Goal: Information Seeking & Learning: Learn about a topic

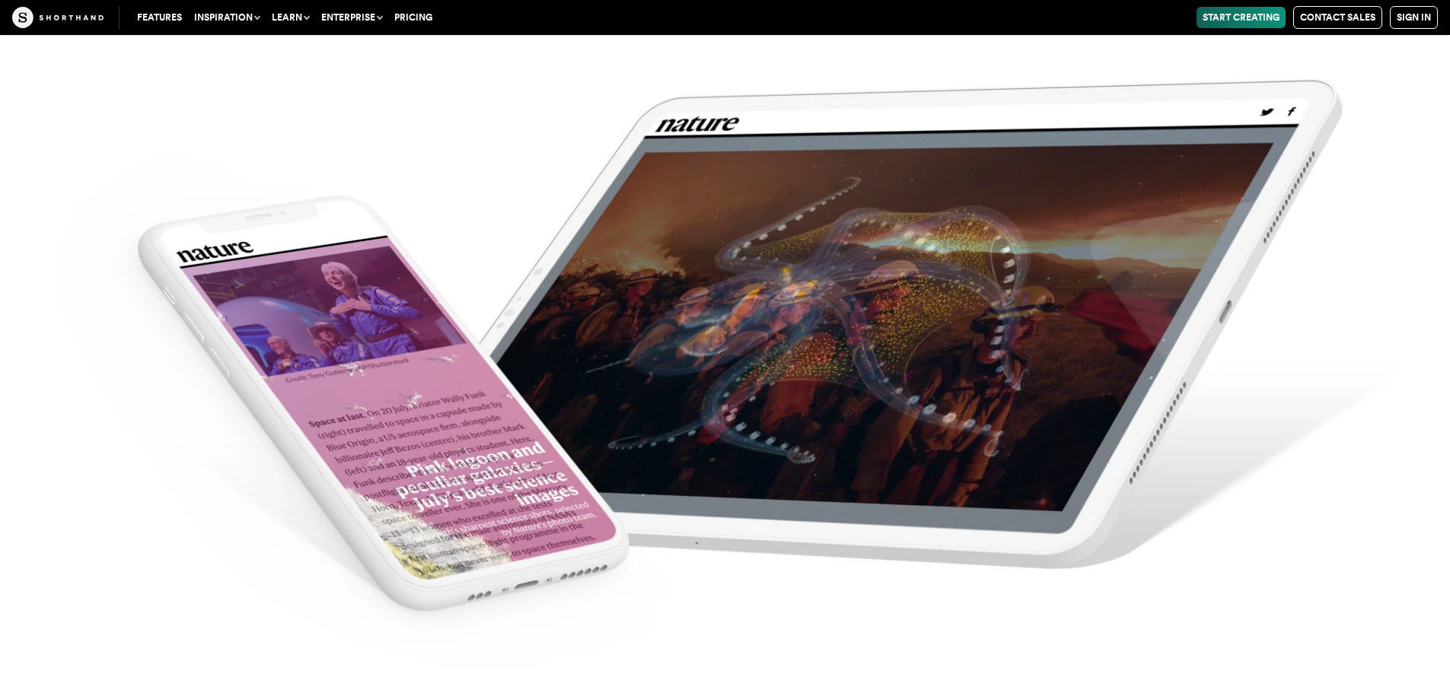
scroll to position [6241, 0]
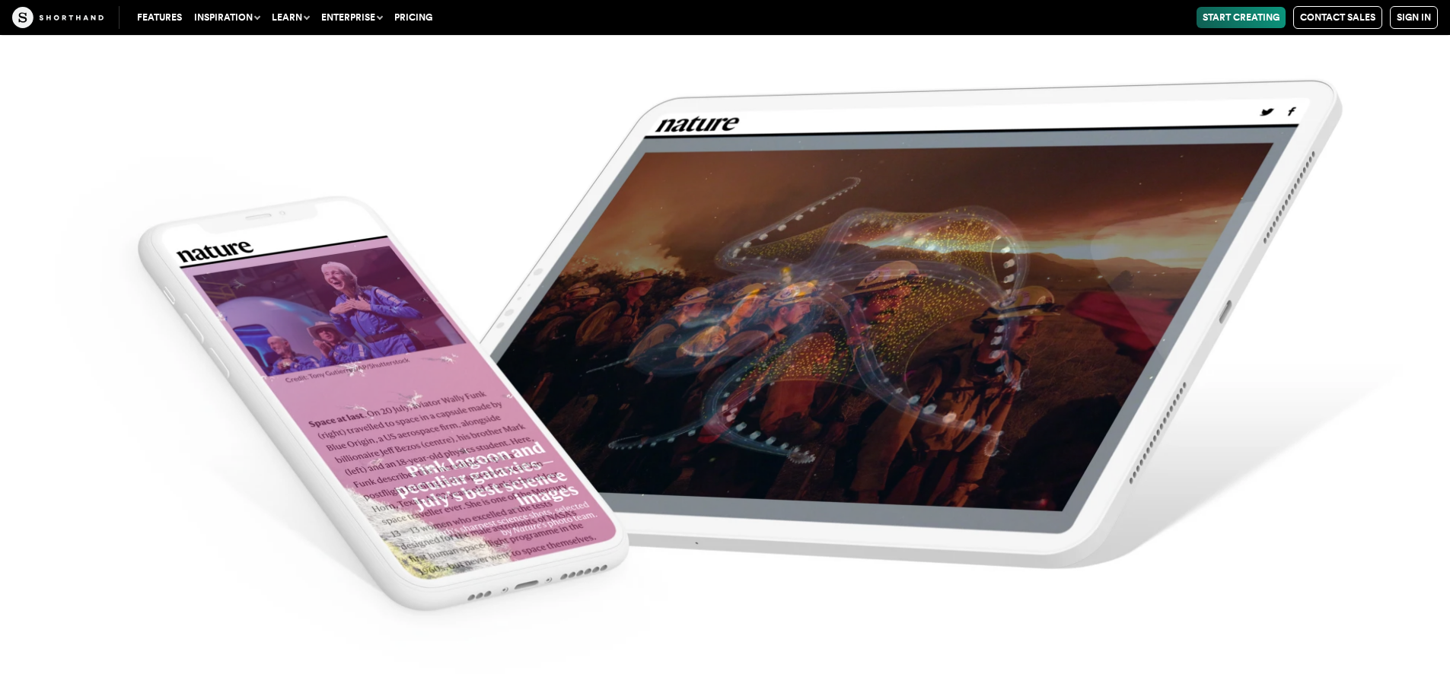
click at [1047, 395] on img at bounding box center [725, 346] width 1450 height 693
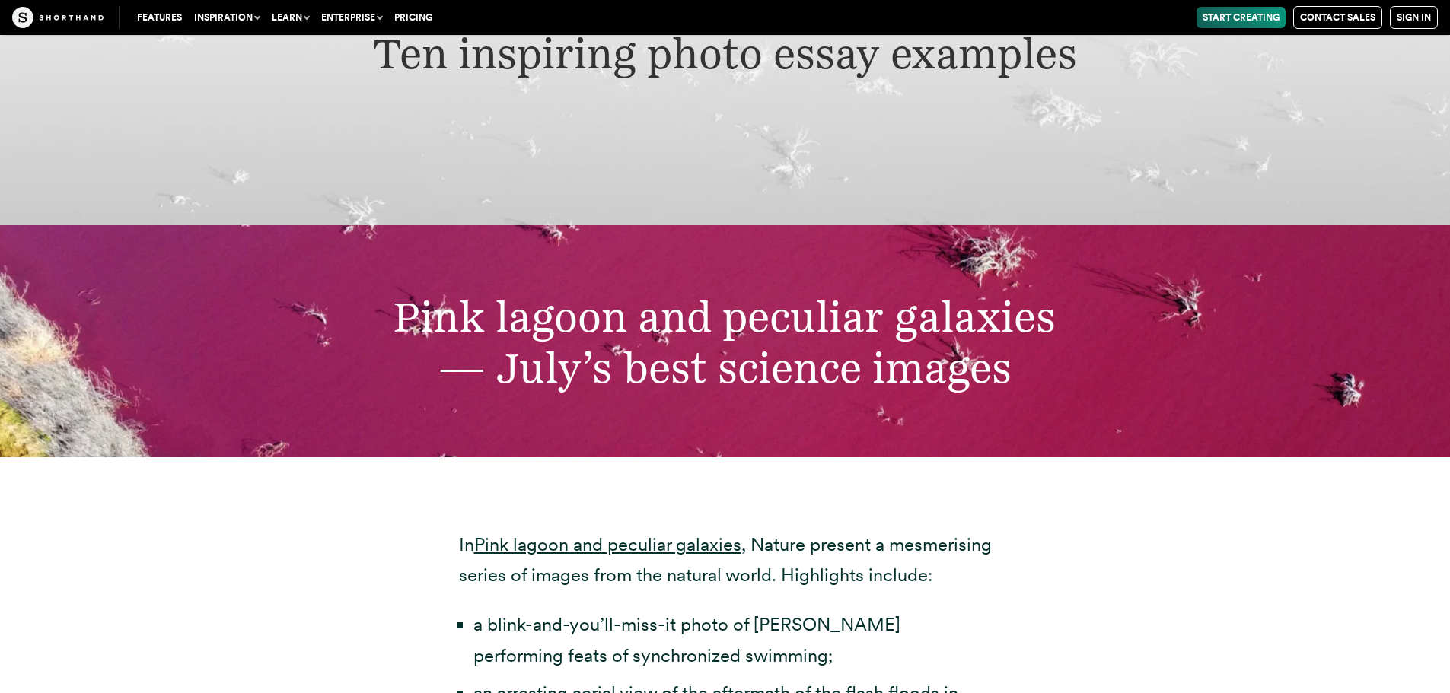
scroll to position [5024, 0]
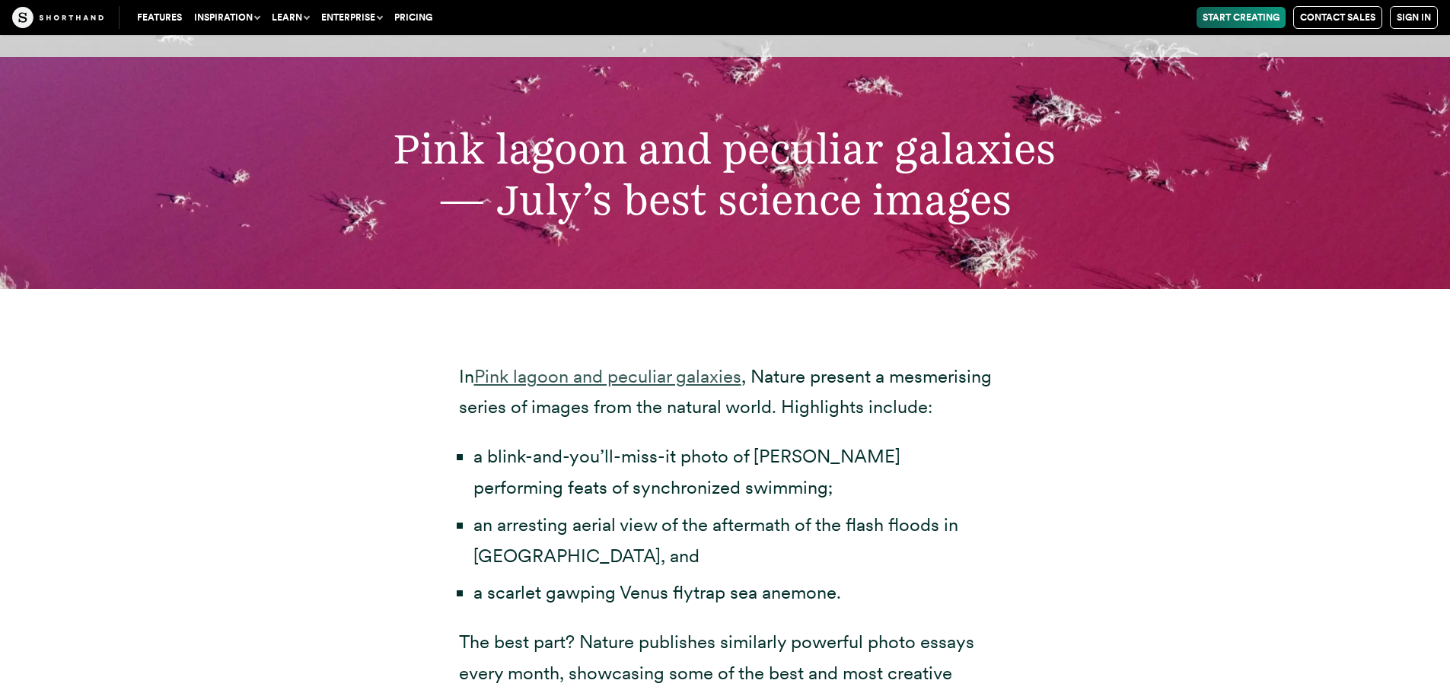
click at [661, 365] on link "Pink lagoon and peculiar galaxies" at bounding box center [607, 376] width 267 height 22
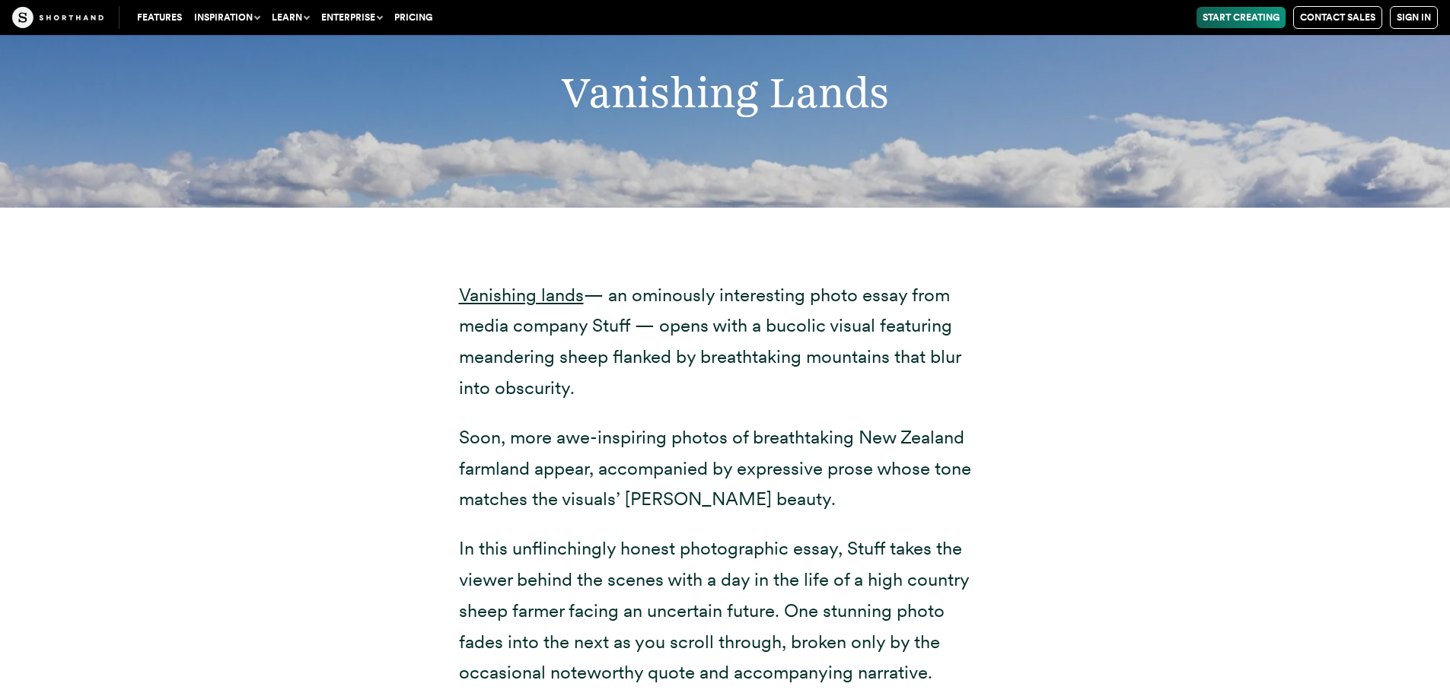
scroll to position [7688, 0]
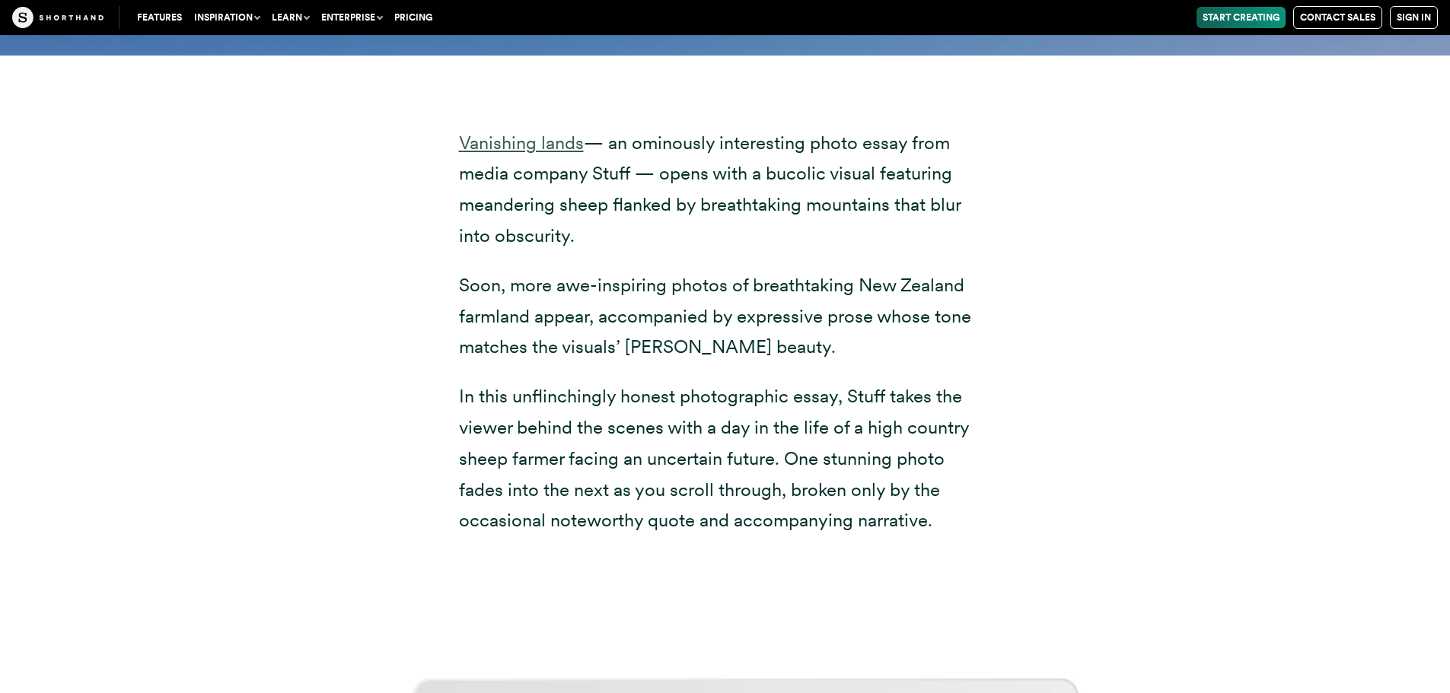
click at [536, 142] on link "Vanishing lands" at bounding box center [521, 143] width 125 height 22
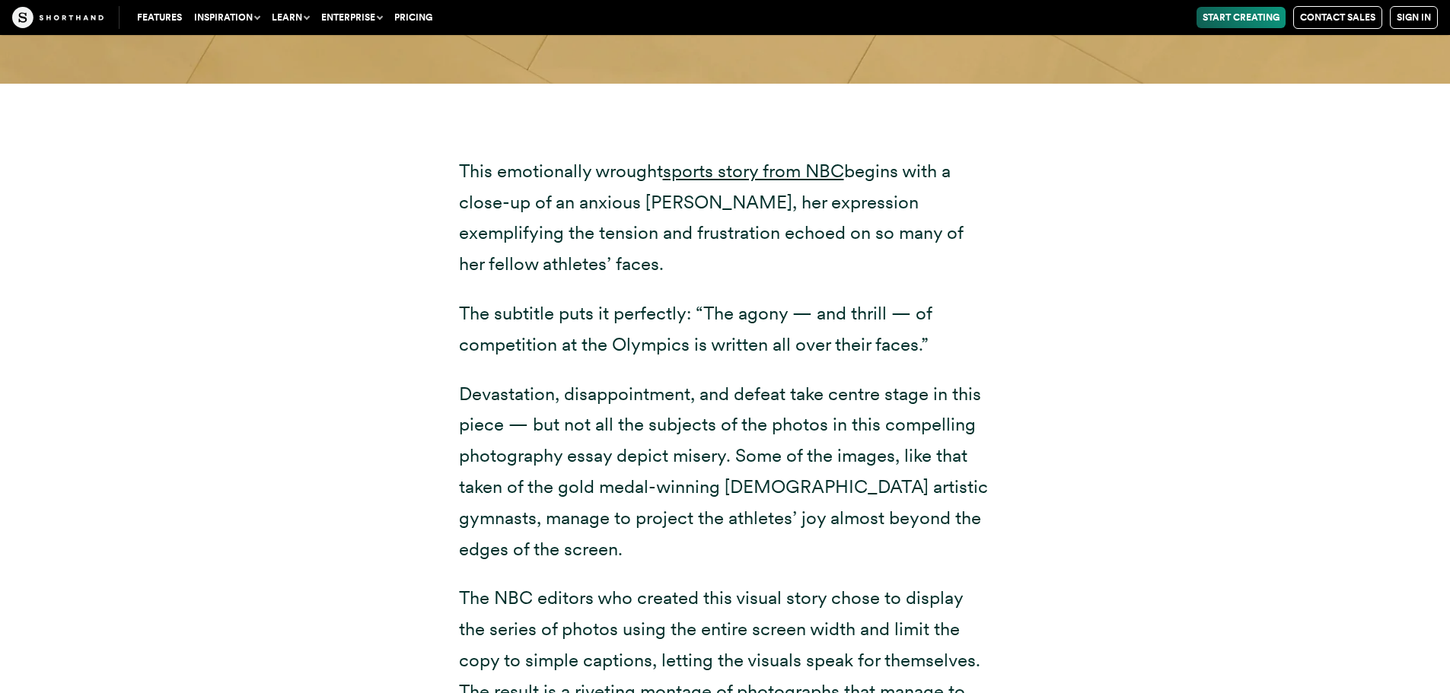
scroll to position [9819, 0]
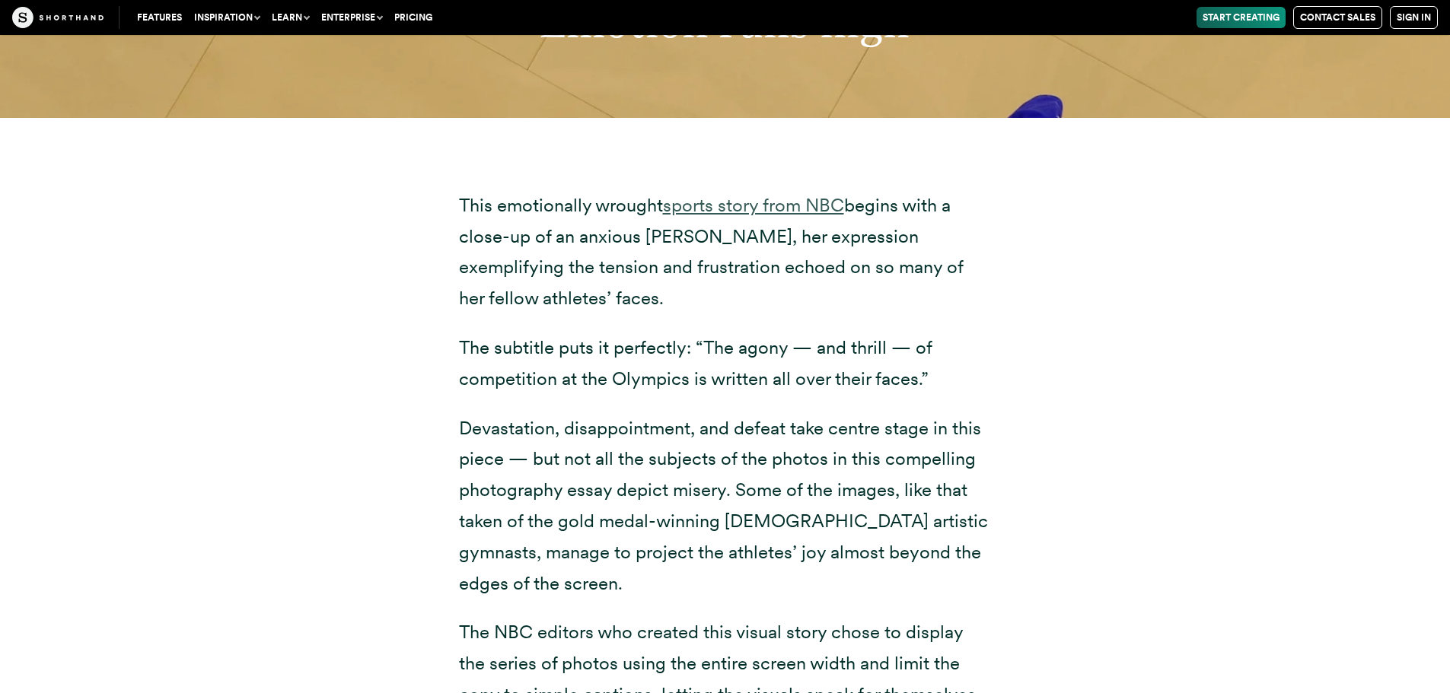
click at [784, 198] on link "sports story from NBC" at bounding box center [753, 205] width 181 height 22
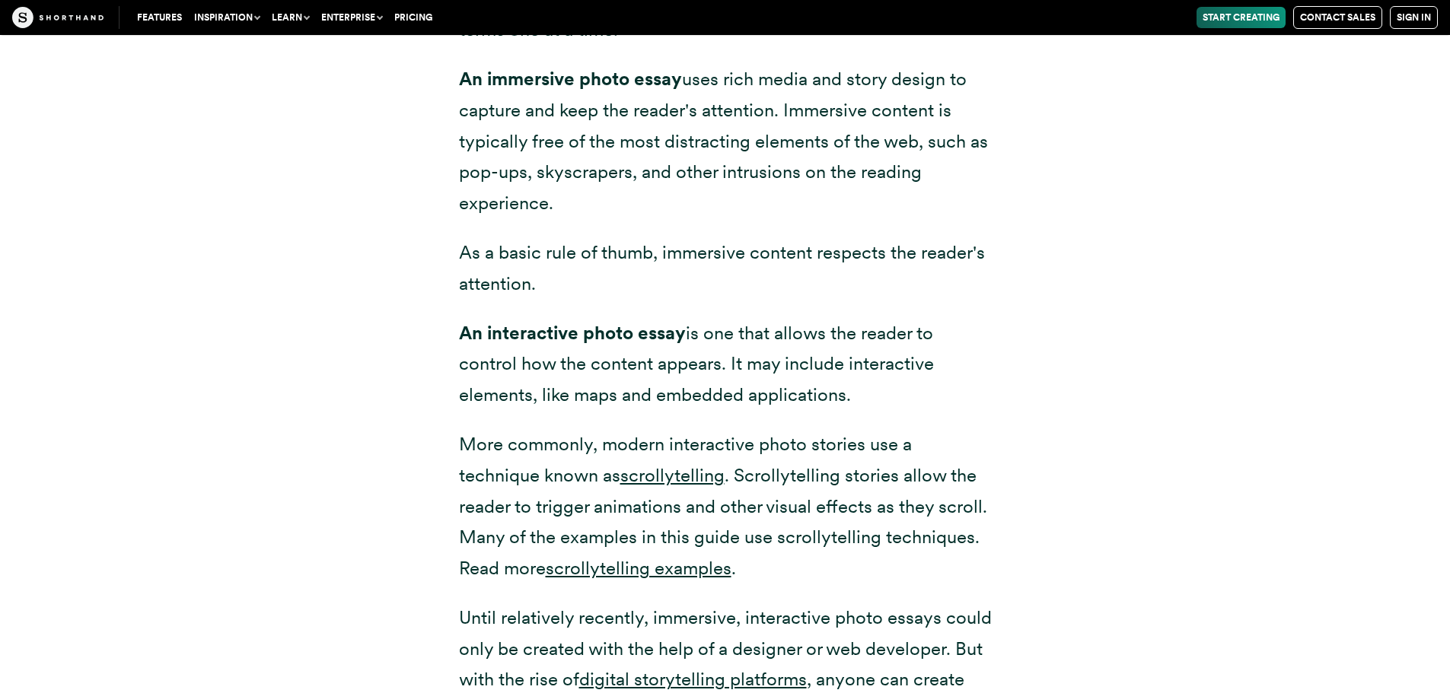
scroll to position [2053, 0]
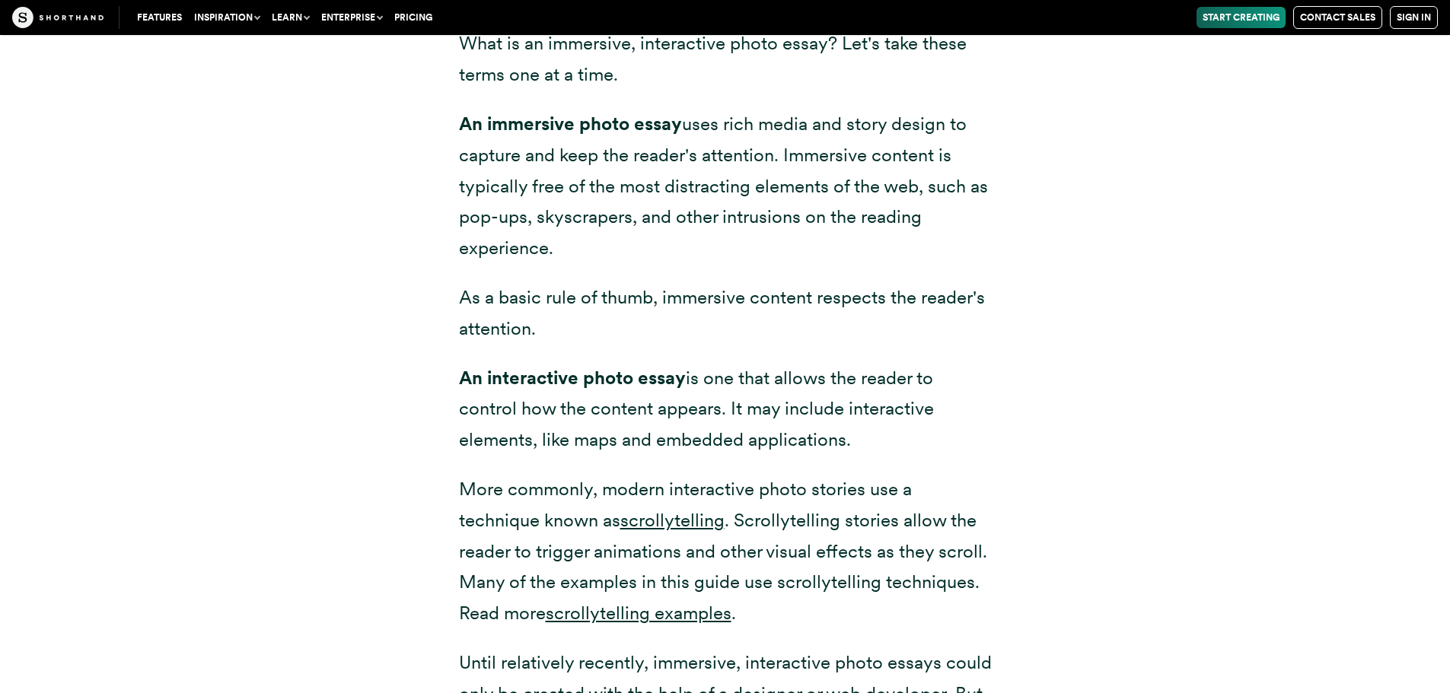
scroll to position [2055, 0]
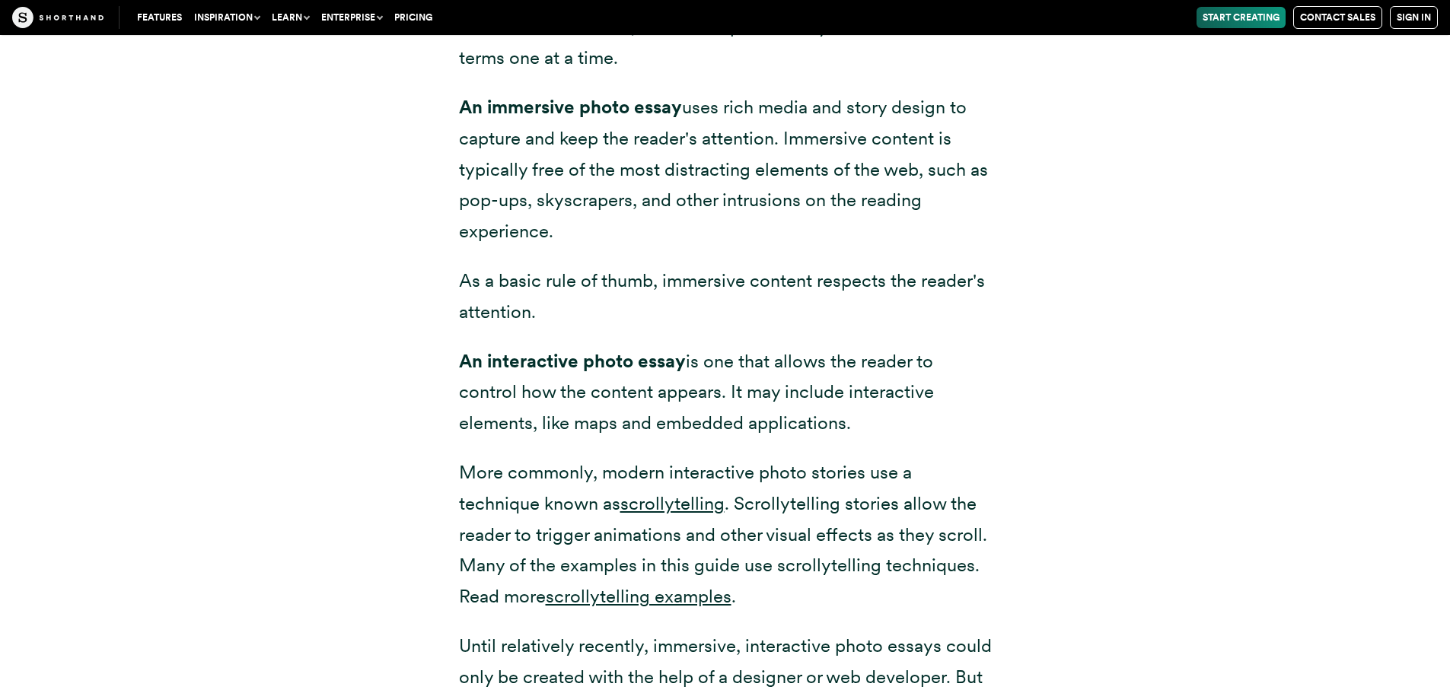
drag, startPoint x: 454, startPoint y: 104, endPoint x: 1056, endPoint y: 416, distance: 678.8
click at [1056, 416] on div "The rise of immersive, interactive photo essays What is an immersive, interacti…" at bounding box center [725, 427] width 1187 height 1126
copy div "An immersive photo essay uses rich media and story design to capture and keep t…"
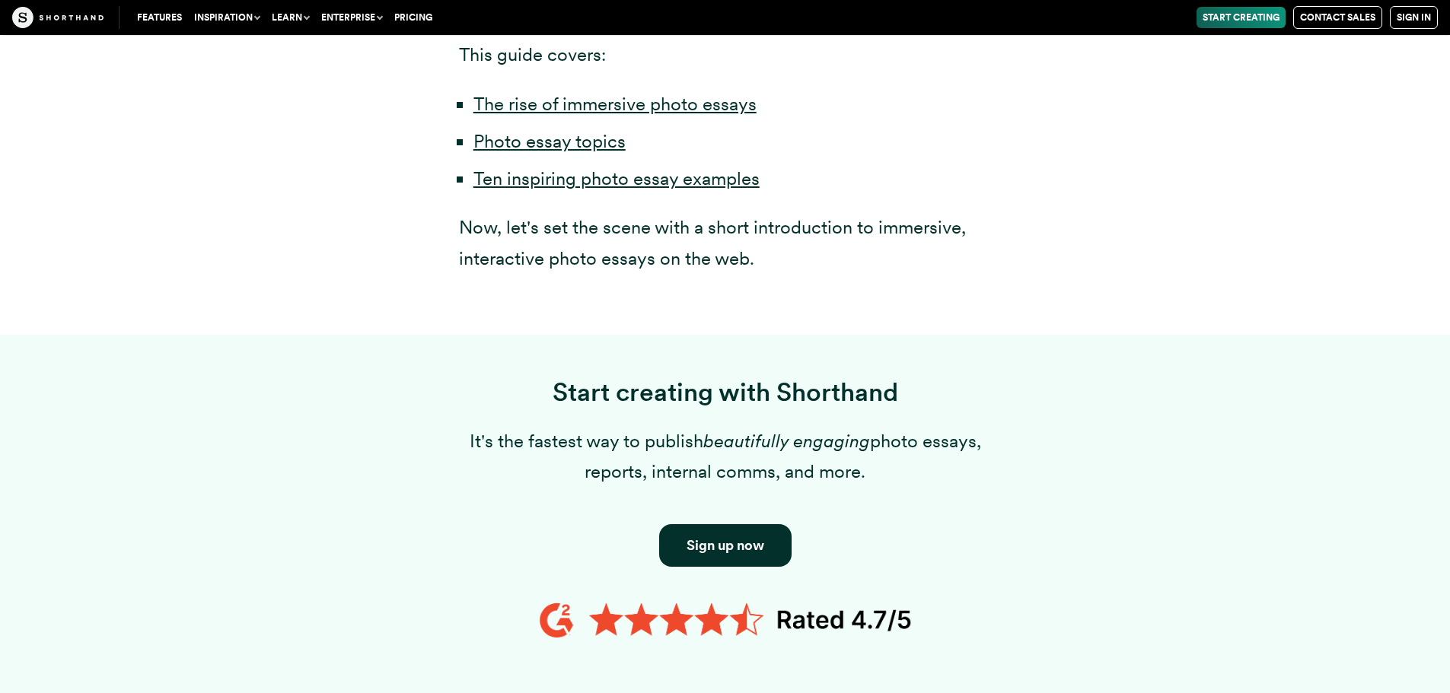
scroll to position [1218, 0]
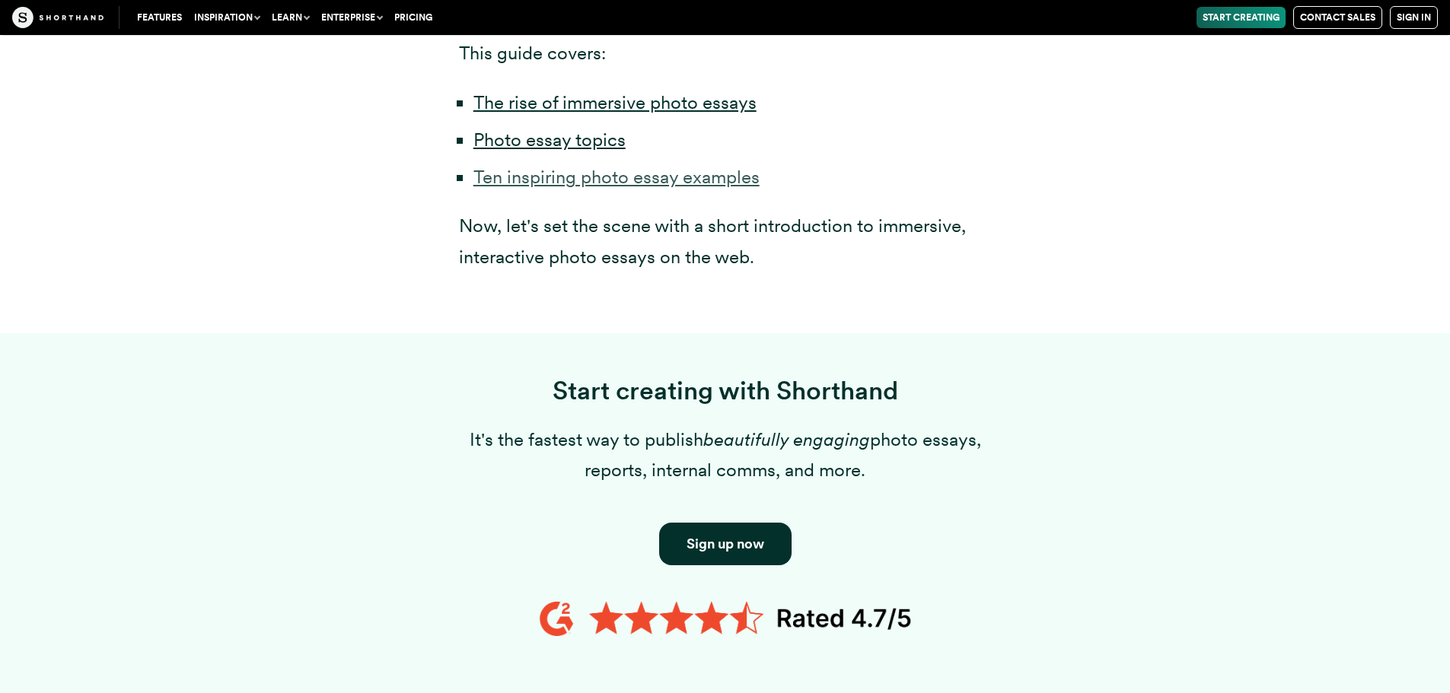
click at [686, 179] on link "Ten inspiring photo essay examples" at bounding box center [616, 177] width 286 height 22
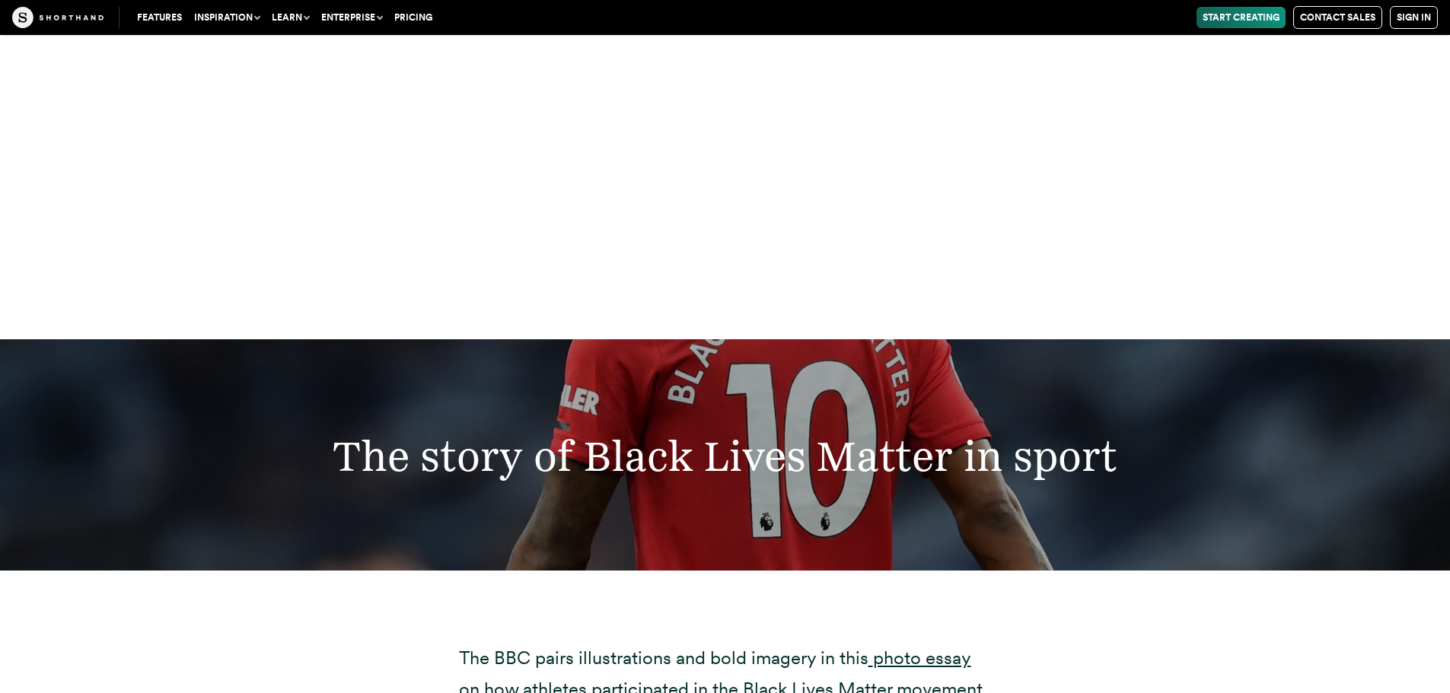
scroll to position [22176, 0]
